Goal: Task Accomplishment & Management: Complete application form

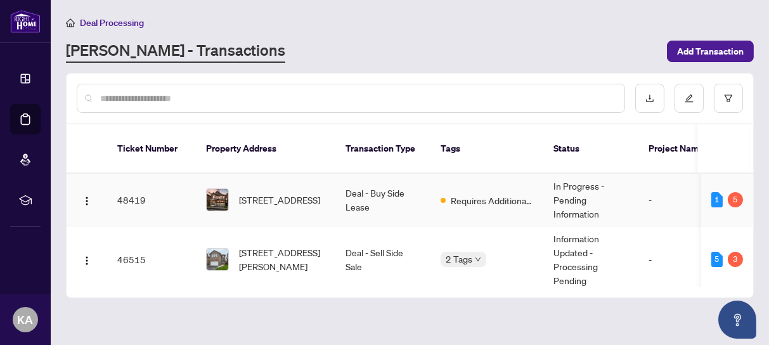
click at [128, 184] on td "48419" at bounding box center [151, 200] width 89 height 53
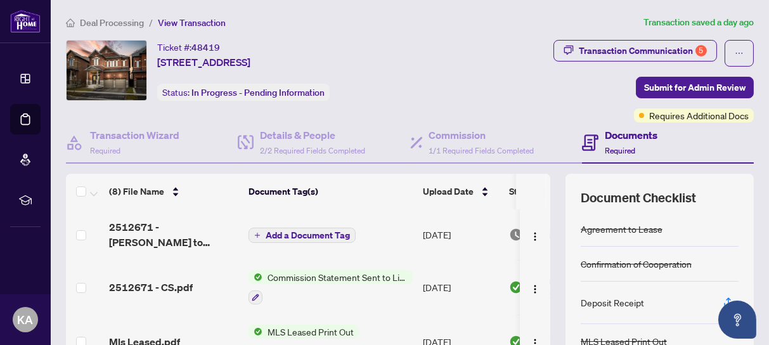
scroll to position [79, 0]
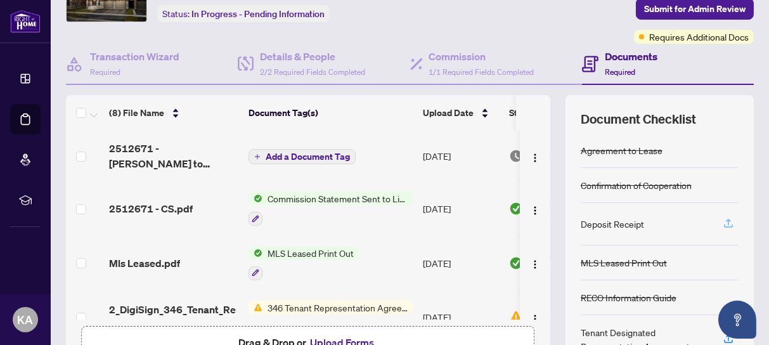
click at [726, 219] on icon "button" at bounding box center [728, 222] width 5 height 6
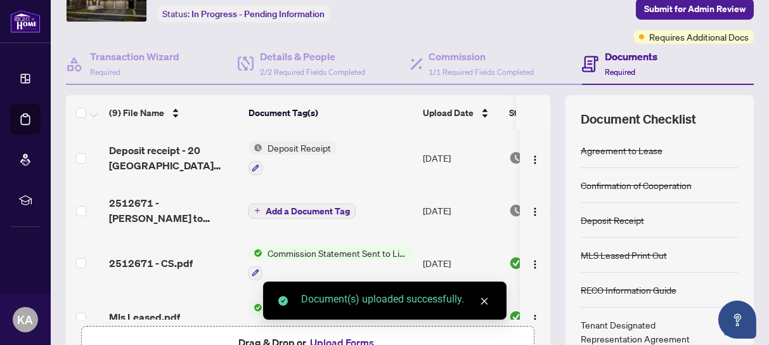
scroll to position [158, 0]
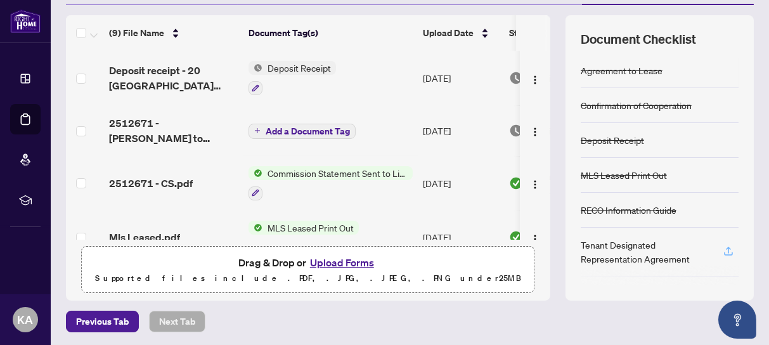
click at [722, 248] on icon "button" at bounding box center [727, 250] width 11 height 11
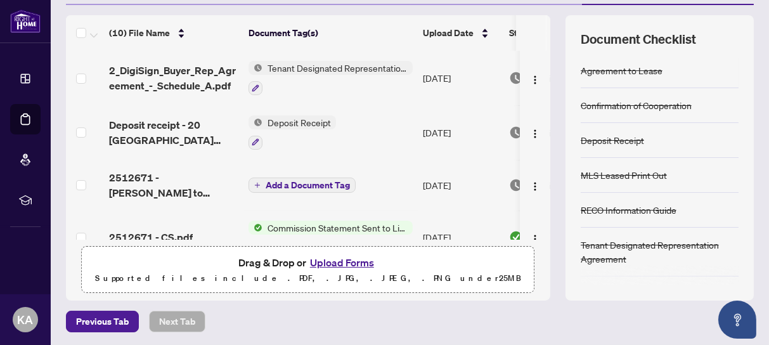
scroll to position [203, 0]
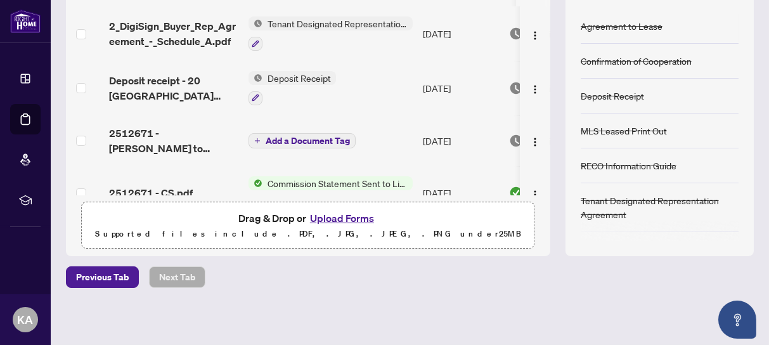
click at [324, 215] on button "Upload Forms" at bounding box center [342, 218] width 72 height 16
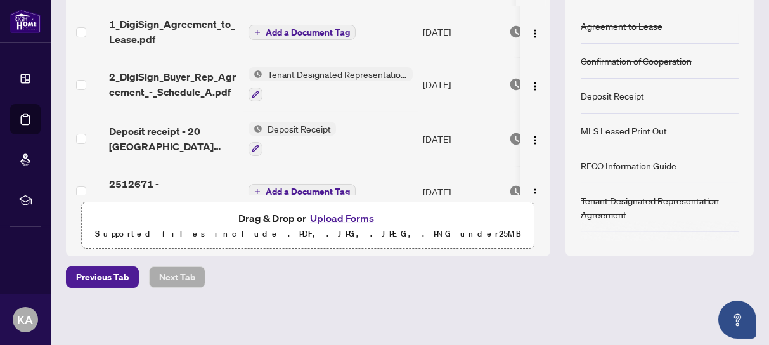
click at [334, 28] on span "Add a Document Tag" at bounding box center [308, 32] width 84 height 9
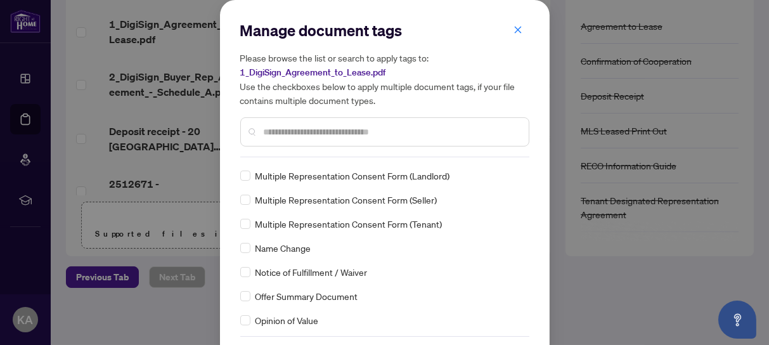
scroll to position [47, 0]
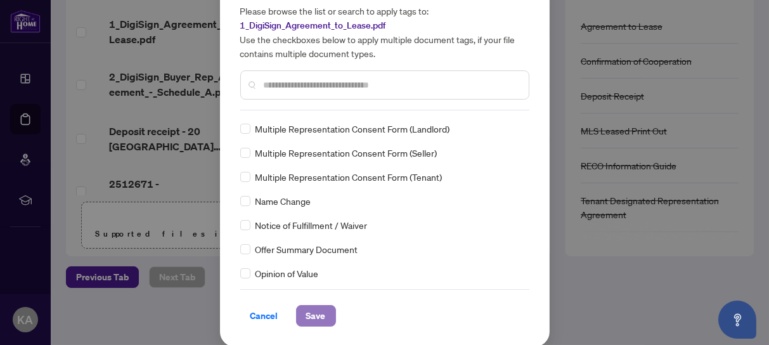
click at [317, 315] on span "Save" at bounding box center [316, 315] width 20 height 20
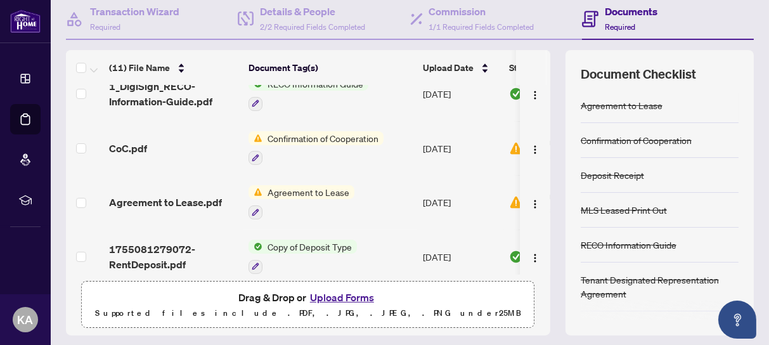
scroll to position [404, 0]
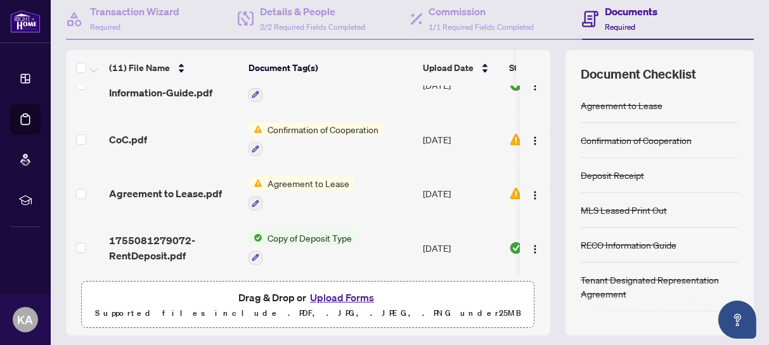
click at [344, 294] on button "Upload Forms" at bounding box center [342, 297] width 72 height 16
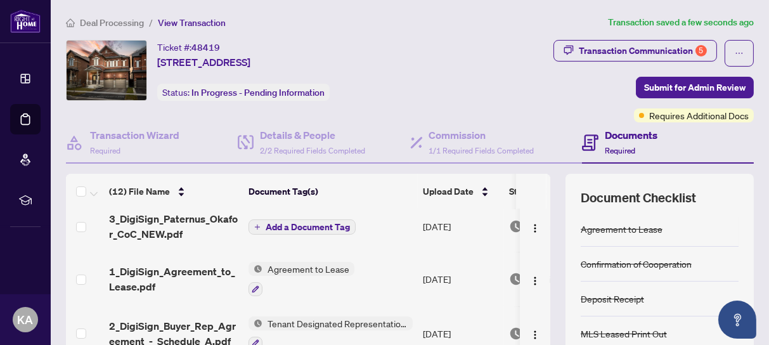
scroll to position [0, 0]
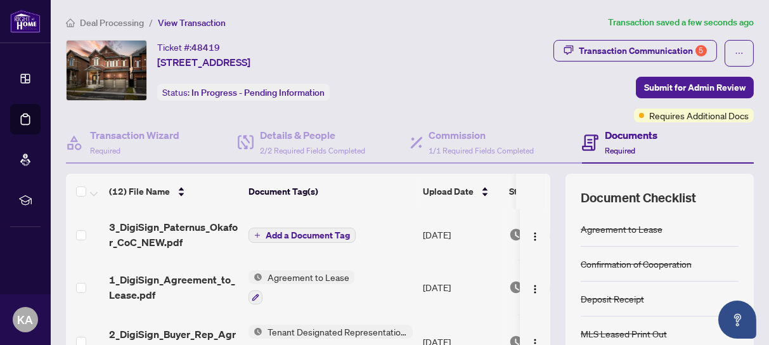
click at [296, 234] on span "Add a Document Tag" at bounding box center [308, 235] width 84 height 9
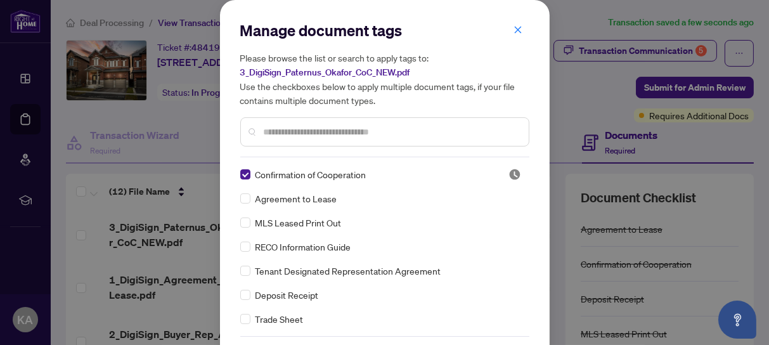
scroll to position [47, 0]
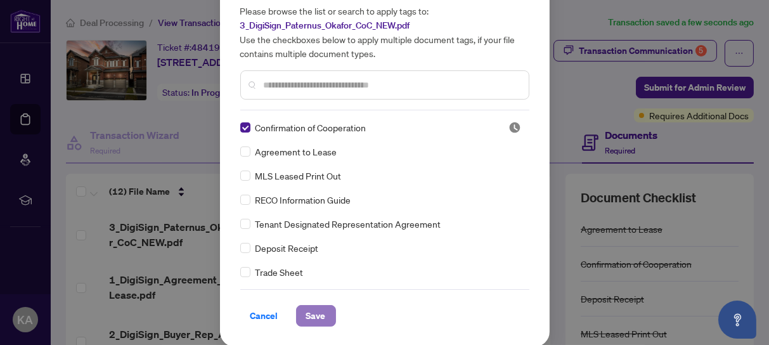
click at [317, 314] on span "Save" at bounding box center [316, 315] width 20 height 20
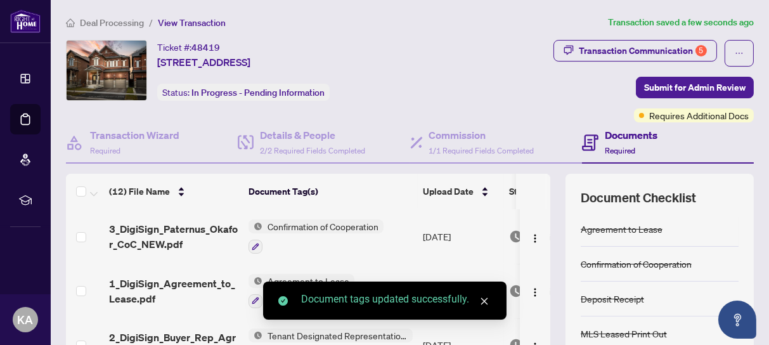
scroll to position [0, 0]
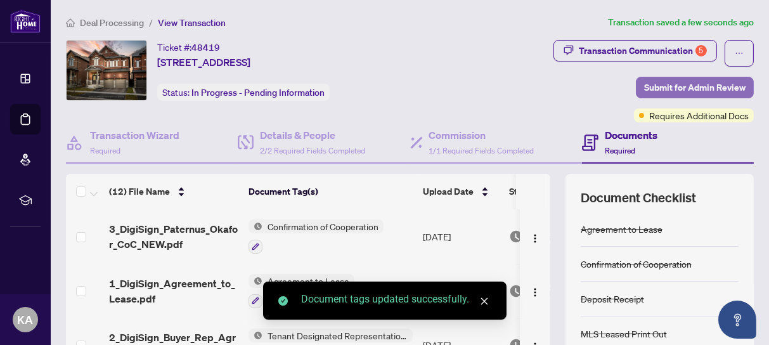
click at [696, 89] on span "Submit for Admin Review" at bounding box center [694, 87] width 101 height 20
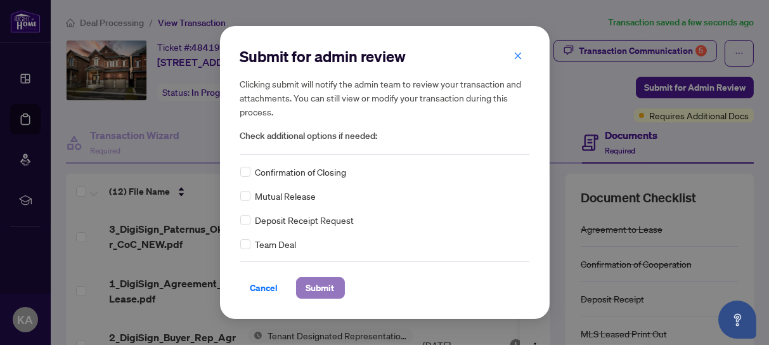
click at [328, 284] on span "Submit" at bounding box center [320, 288] width 29 height 20
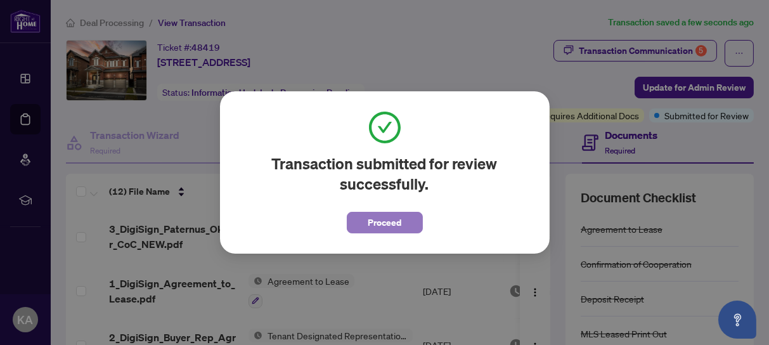
click at [394, 222] on span "Proceed" at bounding box center [385, 222] width 34 height 20
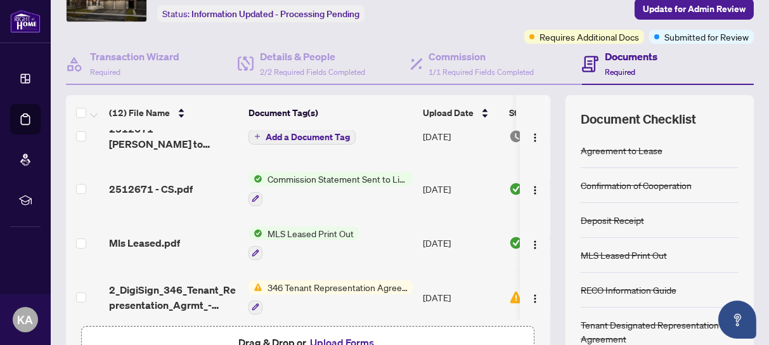
scroll to position [317, 0]
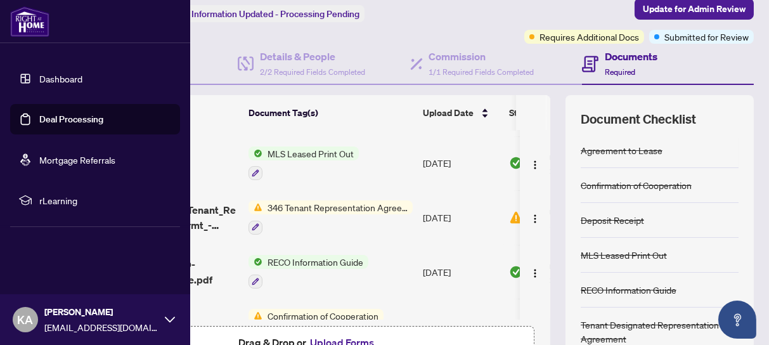
click at [60, 122] on link "Deal Processing" at bounding box center [71, 118] width 64 height 11
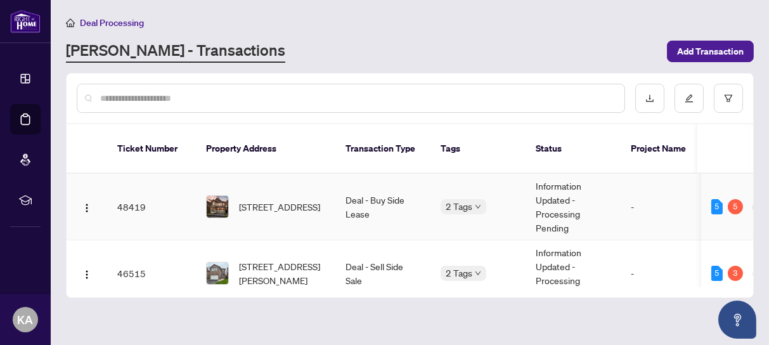
scroll to position [79, 0]
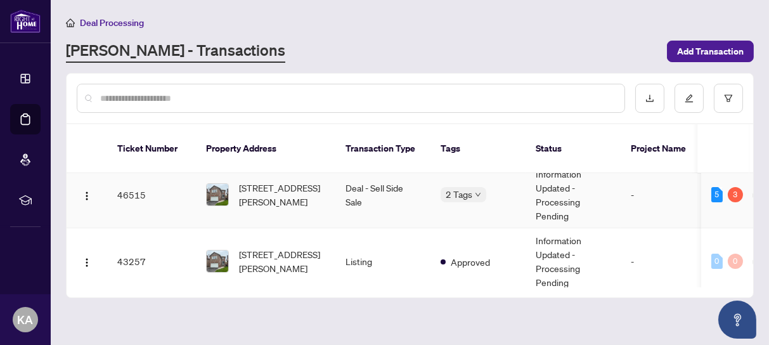
click at [129, 178] on td "46515" at bounding box center [151, 195] width 89 height 67
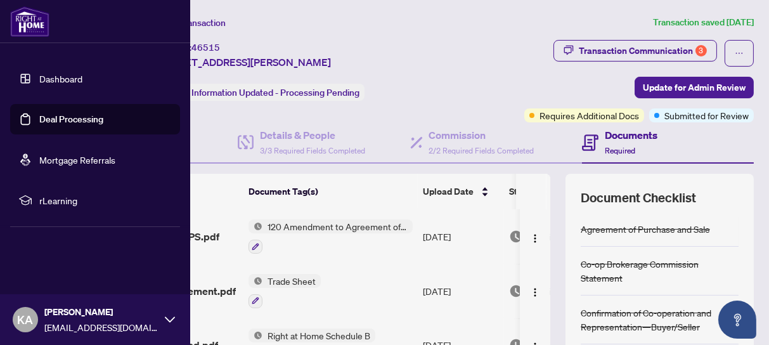
click at [60, 79] on link "Dashboard" at bounding box center [60, 78] width 43 height 11
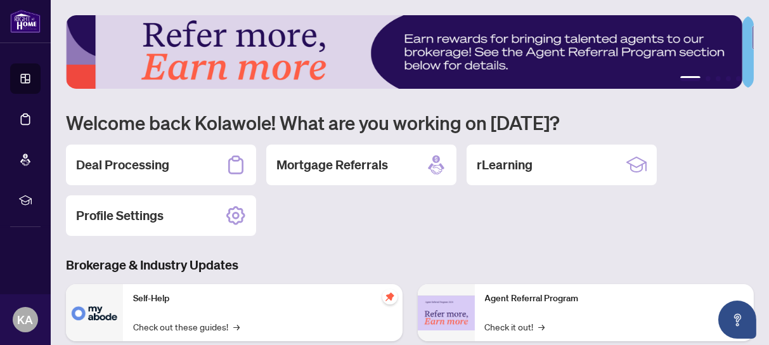
scroll to position [79, 0]
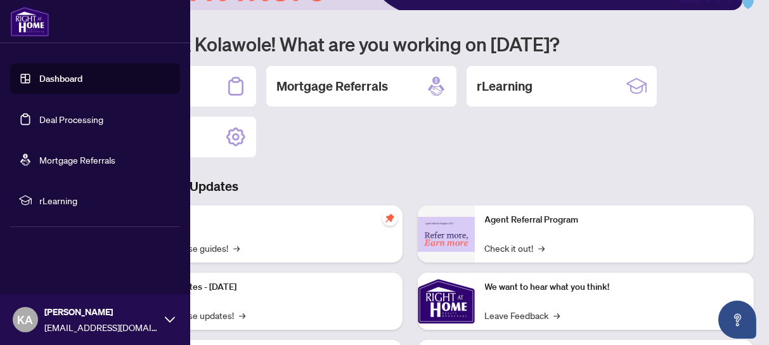
click at [39, 80] on link "Dashboard" at bounding box center [60, 78] width 43 height 11
click at [51, 117] on link "Deal Processing" at bounding box center [71, 118] width 64 height 11
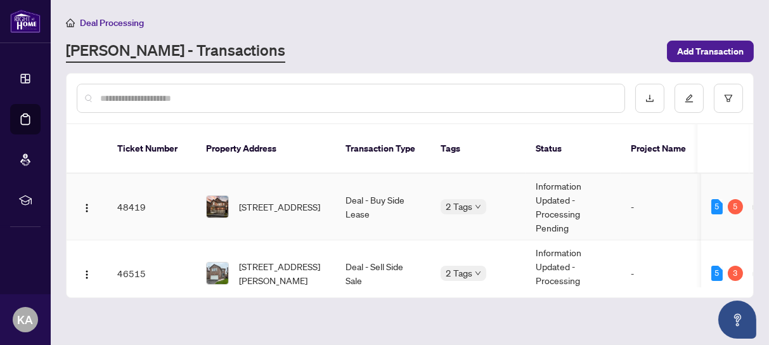
click at [138, 192] on td "48419" at bounding box center [151, 207] width 89 height 67
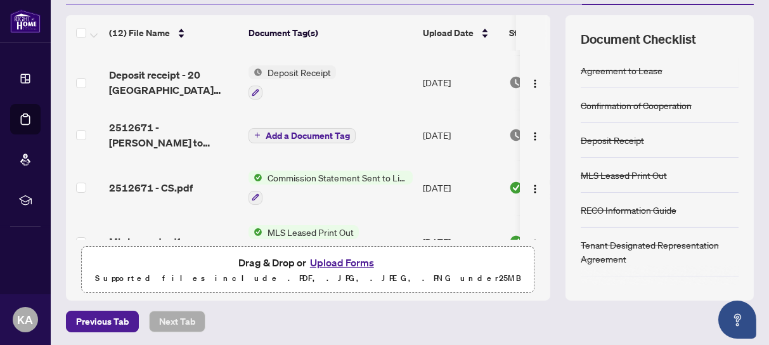
scroll to position [237, 0]
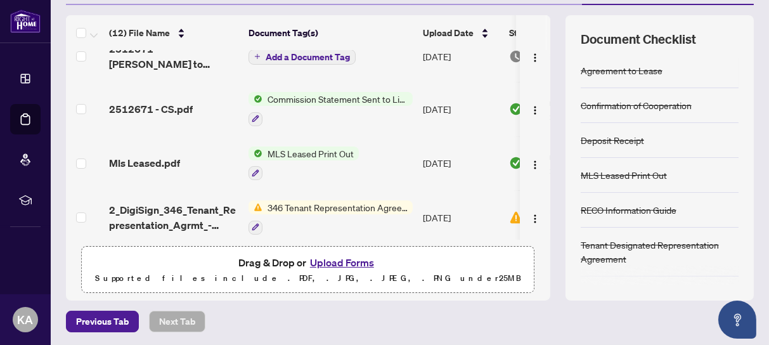
click at [297, 93] on span "Commission Statement Sent to Listing Brokerage" at bounding box center [337, 99] width 150 height 14
click at [160, 106] on span "2512671 - CS.pdf" at bounding box center [151, 108] width 84 height 15
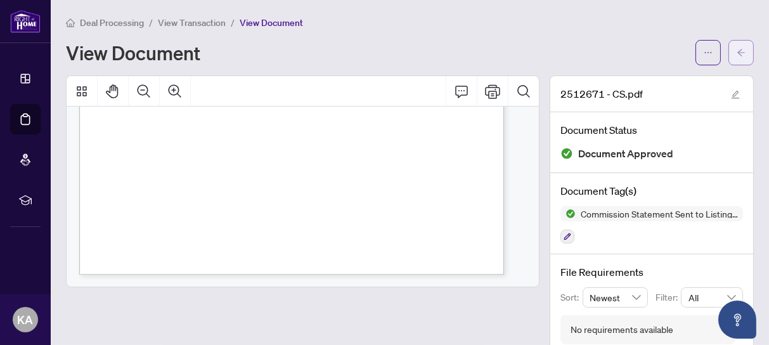
click at [736, 50] on icon "arrow-left" at bounding box center [740, 52] width 9 height 9
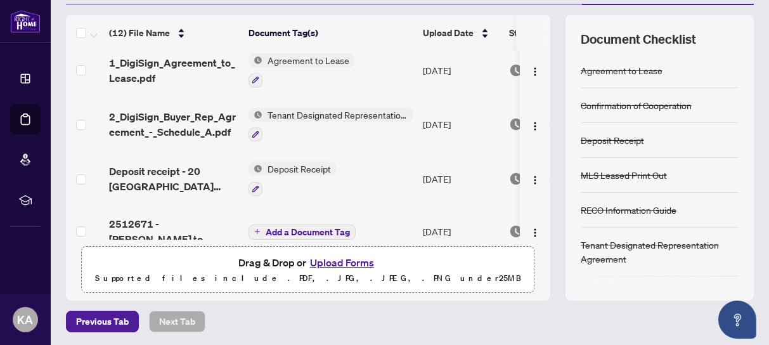
scroll to position [141, 0]
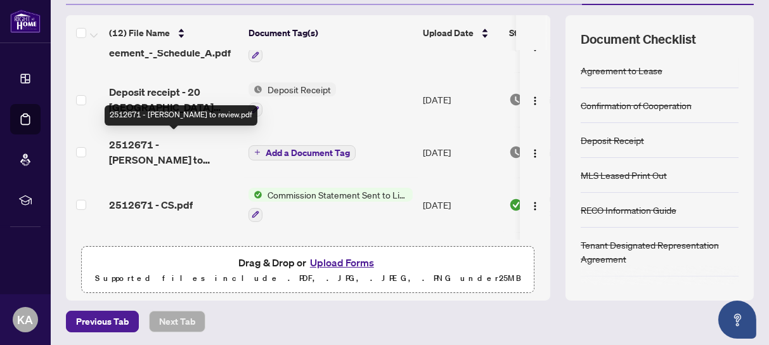
click at [138, 147] on span "2512671 - [PERSON_NAME] to review.pdf" at bounding box center [173, 152] width 129 height 30
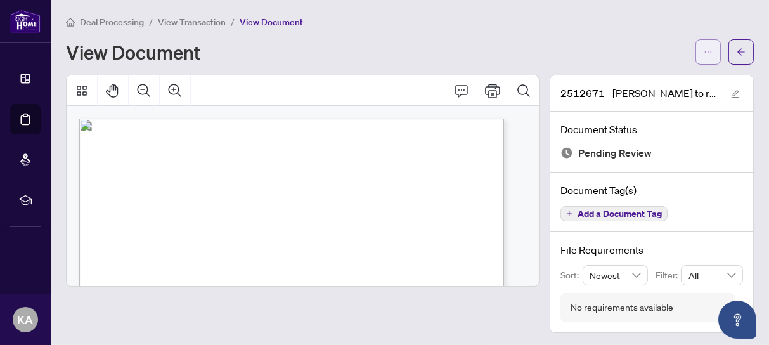
click at [703, 49] on icon "ellipsis" at bounding box center [707, 52] width 9 height 9
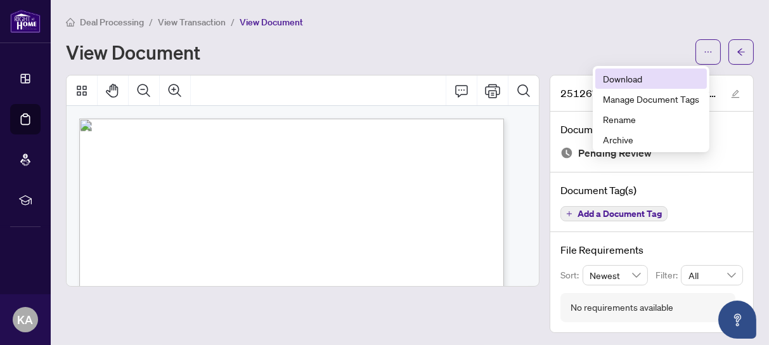
click at [622, 80] on span "Download" at bounding box center [651, 79] width 96 height 14
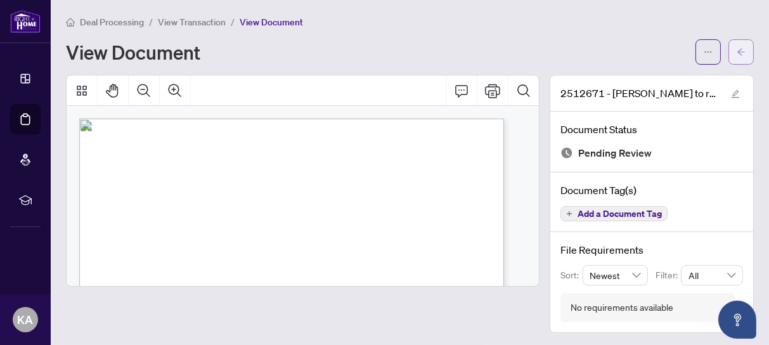
click at [736, 51] on icon "arrow-left" at bounding box center [740, 52] width 9 height 9
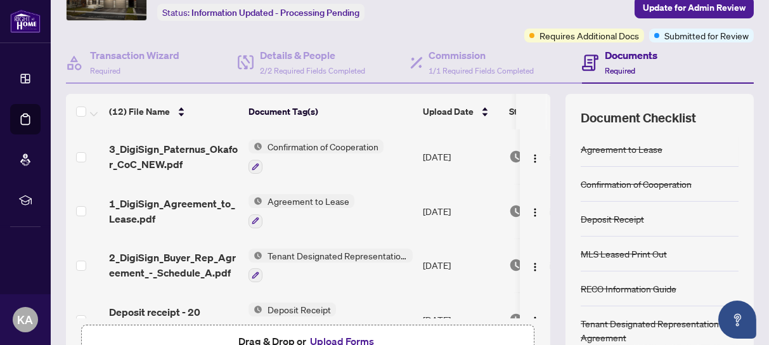
scroll to position [159, 0]
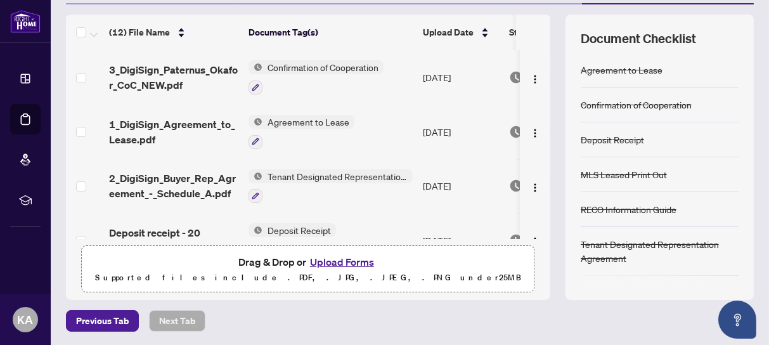
click at [354, 260] on button "Upload Forms" at bounding box center [342, 261] width 72 height 16
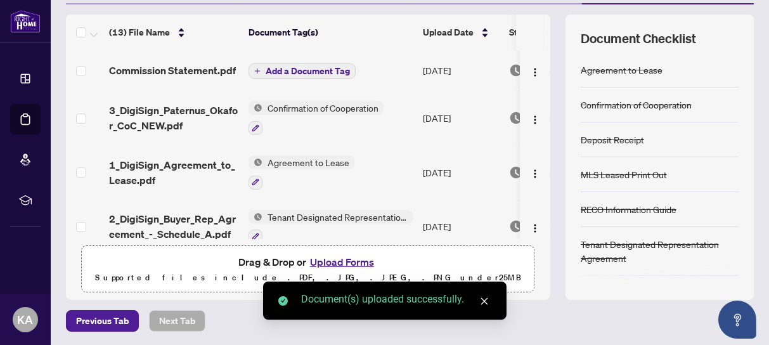
click at [323, 69] on span "Add a Document Tag" at bounding box center [308, 71] width 84 height 9
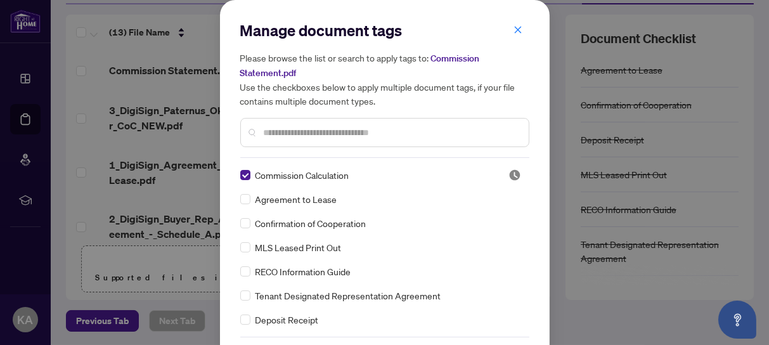
scroll to position [47, 0]
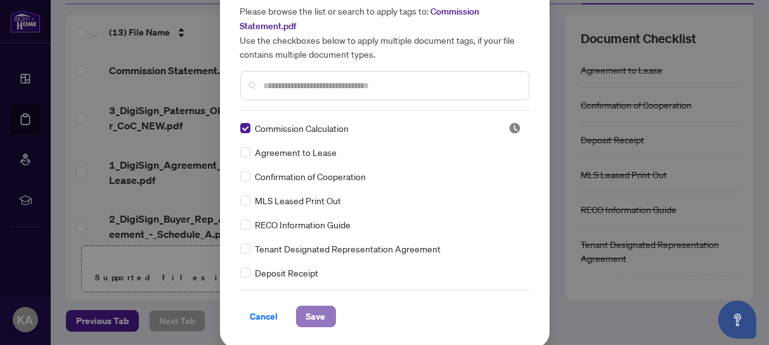
click at [314, 312] on span "Save" at bounding box center [316, 316] width 20 height 20
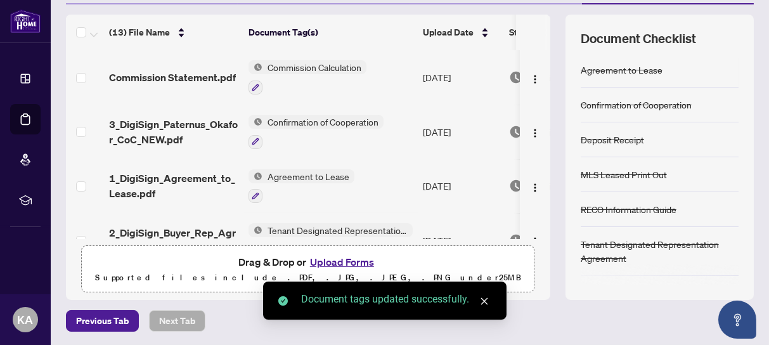
scroll to position [0, 0]
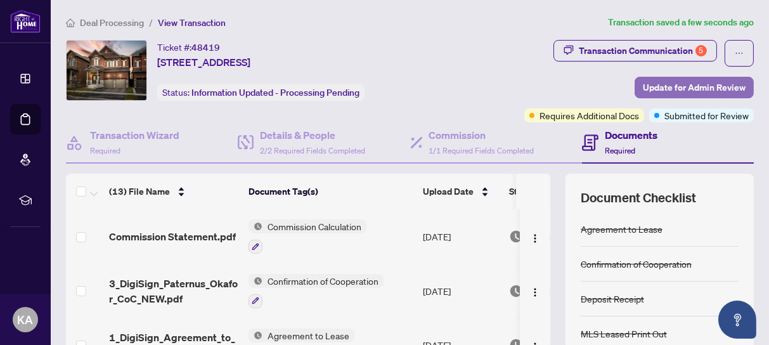
click at [658, 84] on span "Update for Admin Review" at bounding box center [694, 87] width 103 height 20
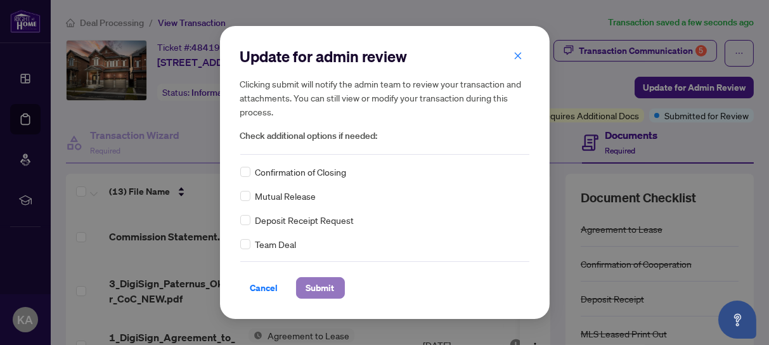
click at [329, 289] on span "Submit" at bounding box center [320, 288] width 29 height 20
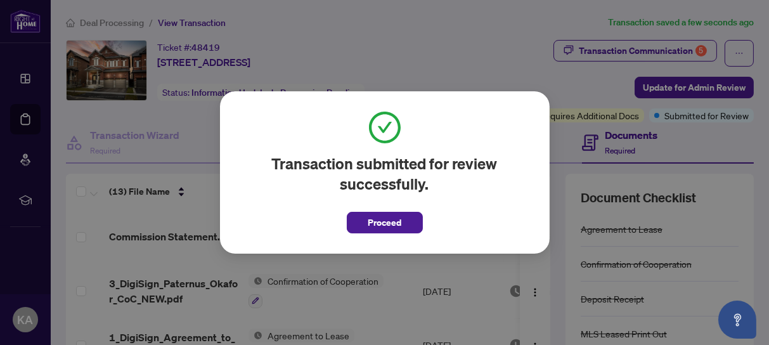
click at [388, 221] on span "Proceed" at bounding box center [385, 222] width 34 height 20
